Goal: Navigation & Orientation: Go to known website

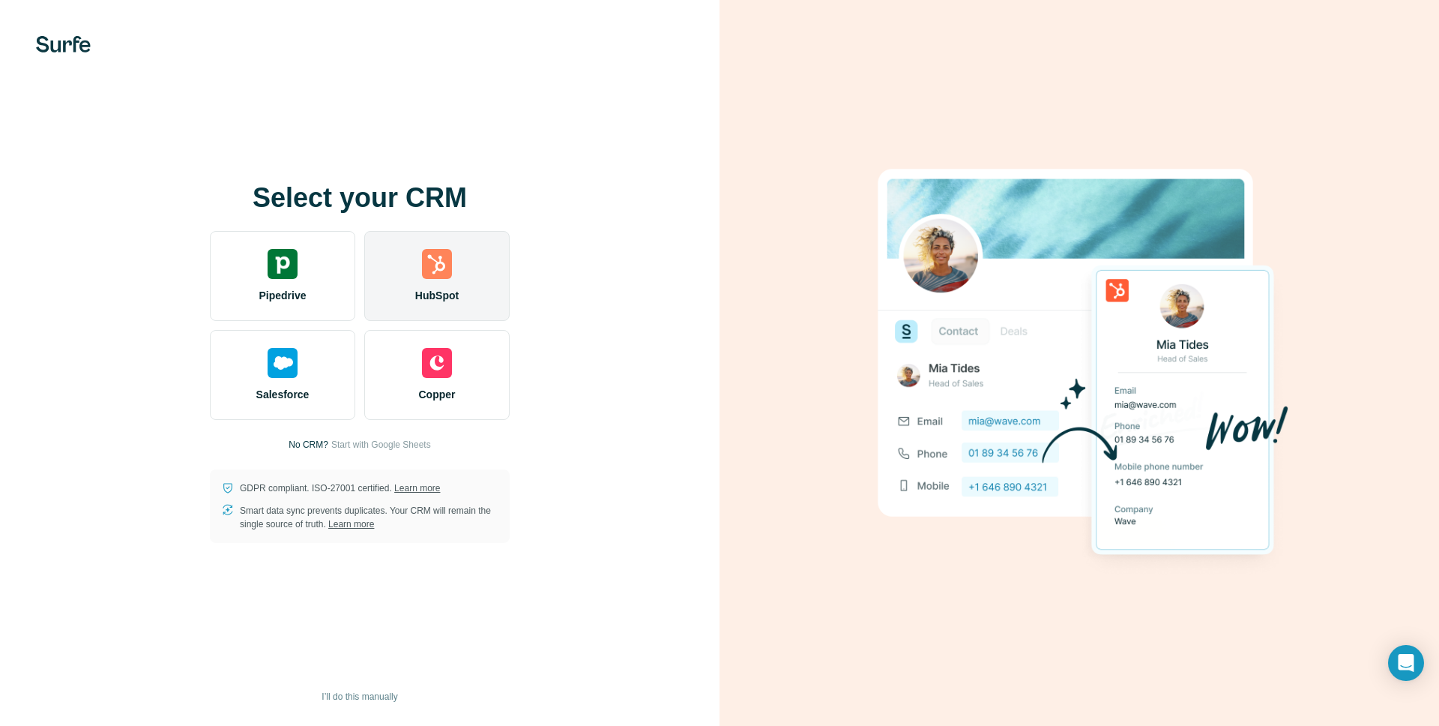
click at [441, 298] on span "HubSpot" at bounding box center [436, 295] width 43 height 15
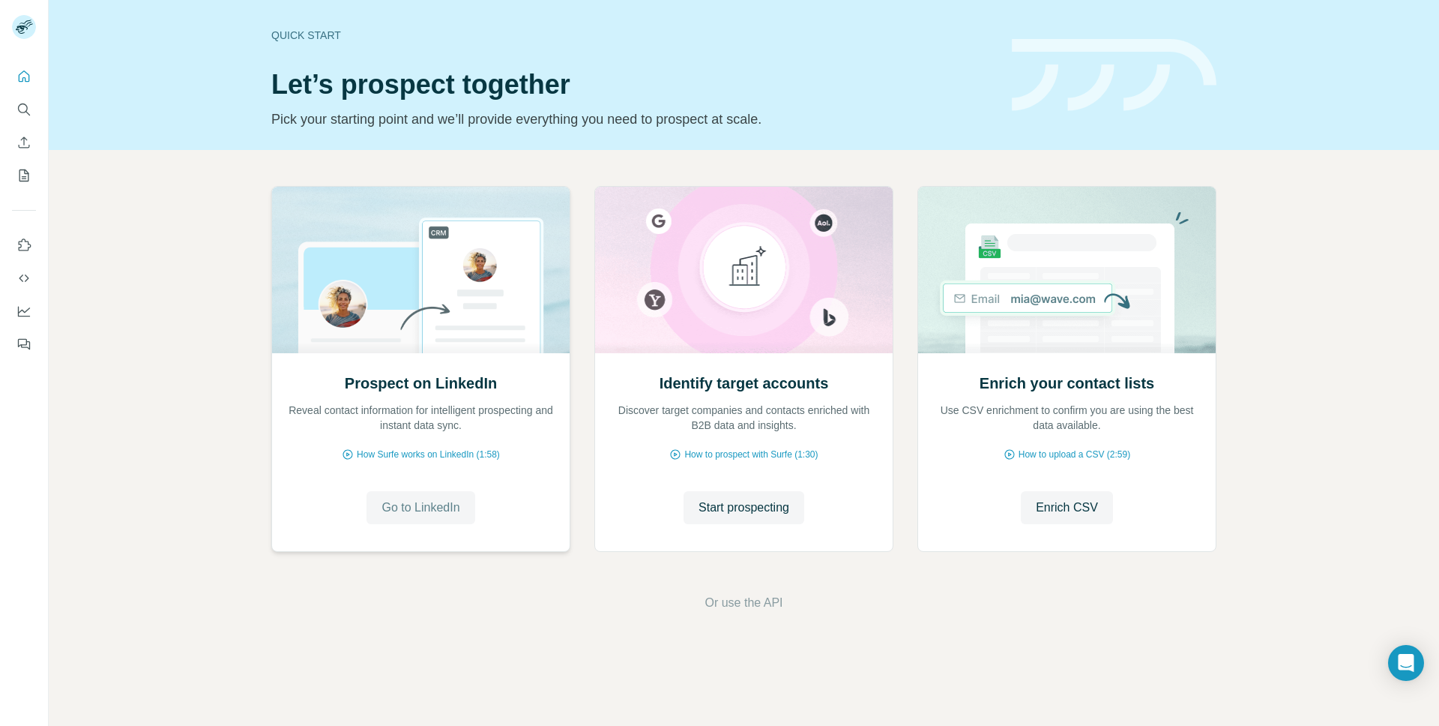
click at [382, 498] on span "Go to LinkedIn" at bounding box center [421, 507] width 78 height 18
